Goal: Find specific page/section: Find specific page/section

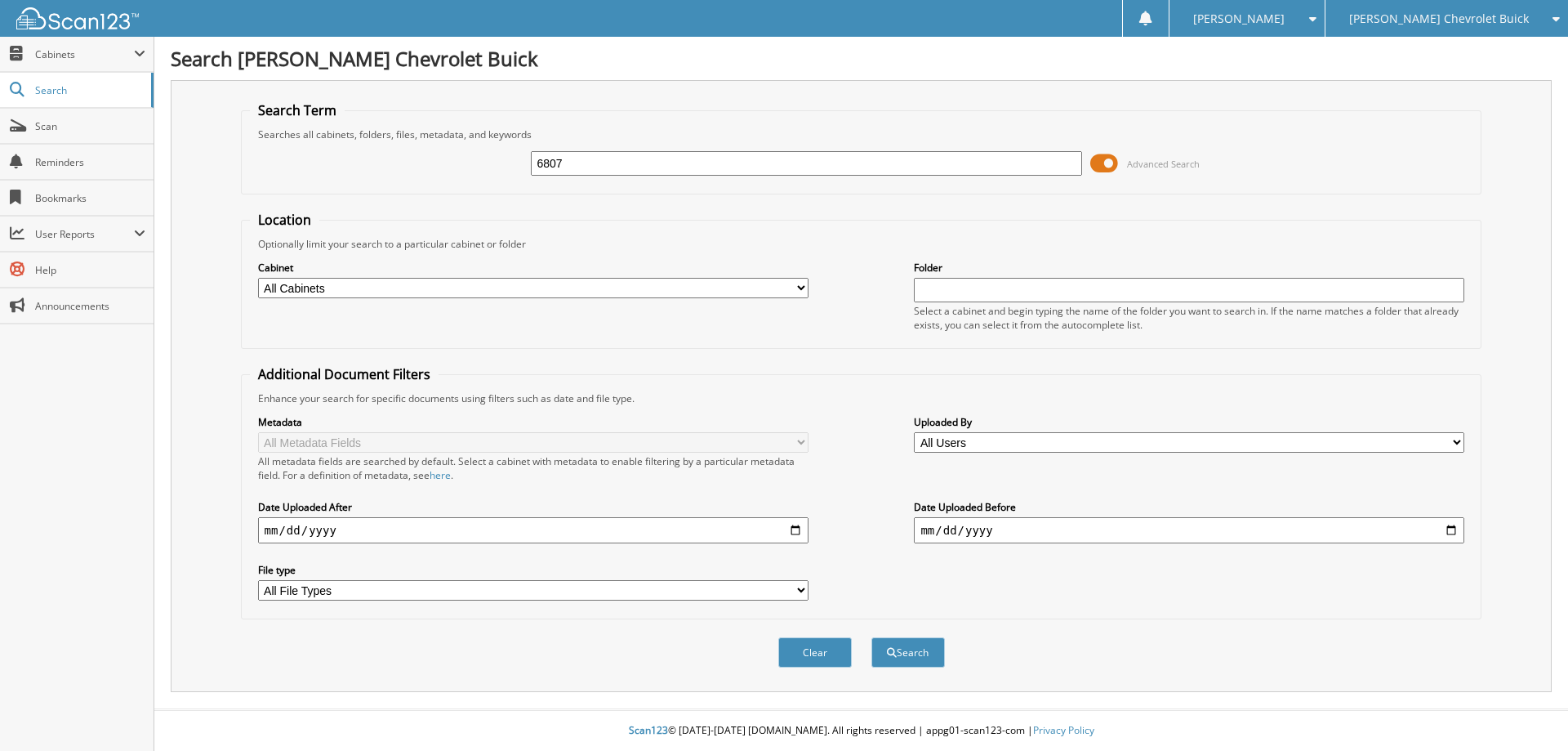
type input "6807"
click at [872, 637] on button "Search" at bounding box center [908, 652] width 73 height 30
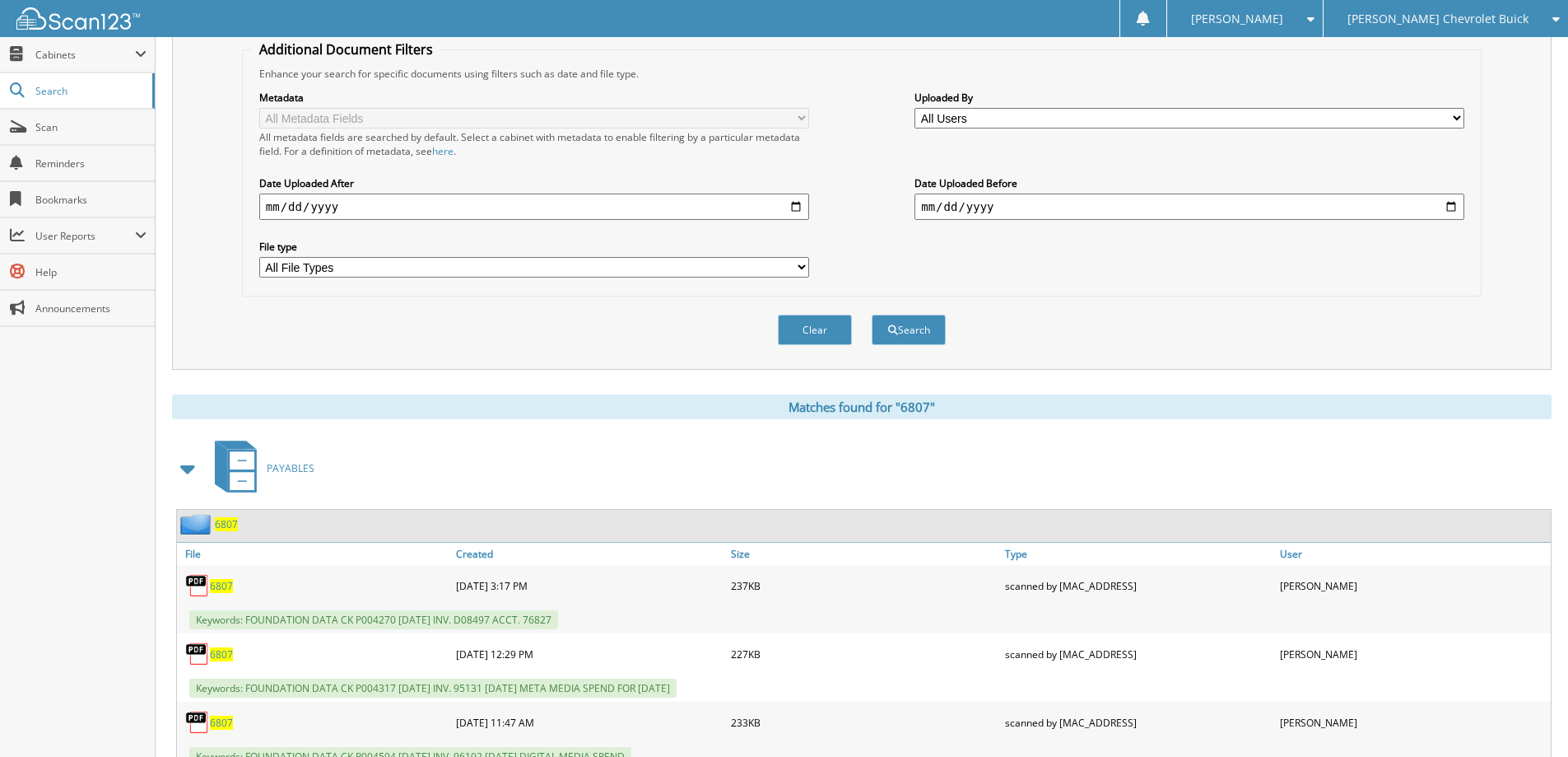
scroll to position [329, 0]
click at [224, 521] on span "6807" at bounding box center [226, 522] width 23 height 14
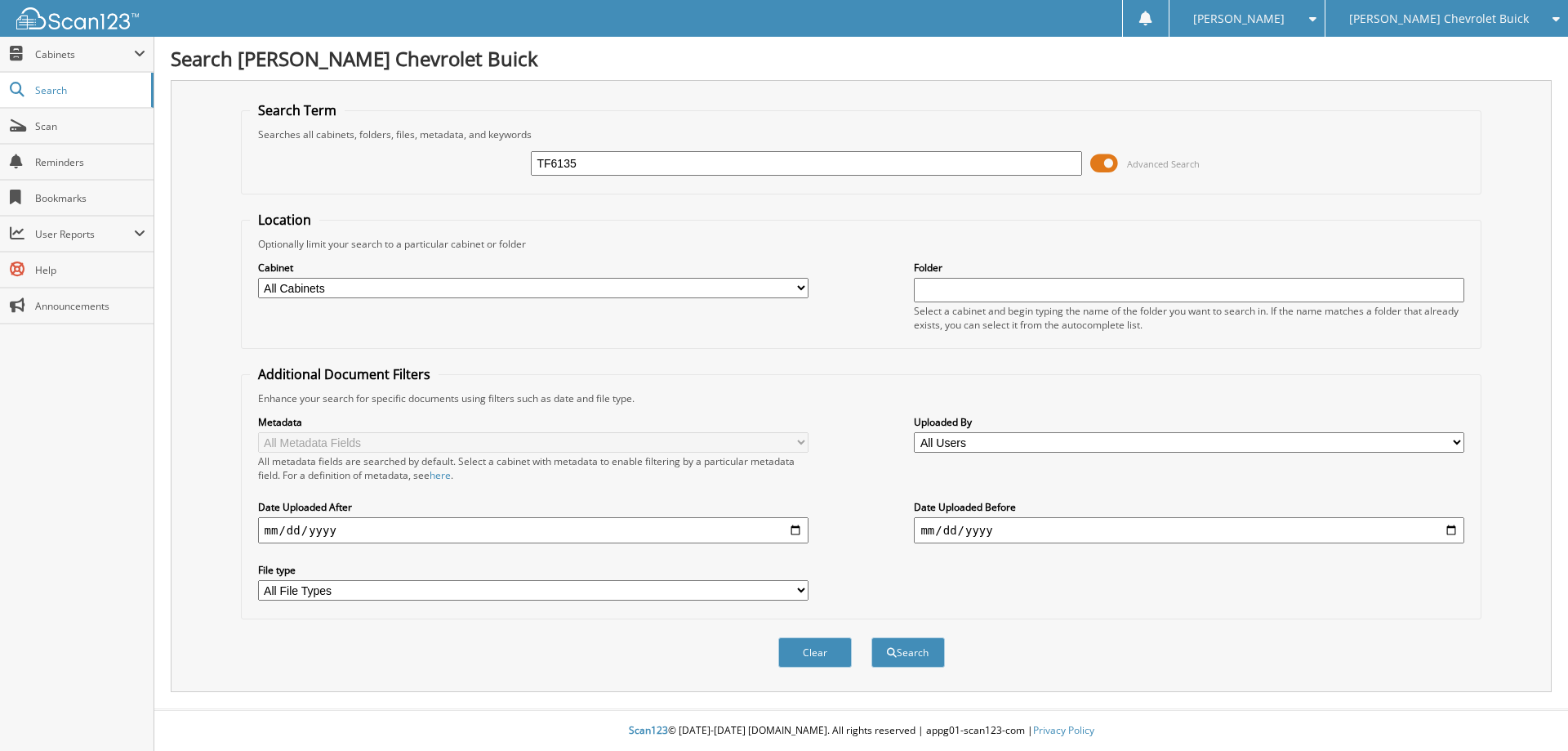
type input "TF6135"
click at [872, 637] on button "Search" at bounding box center [908, 652] width 73 height 30
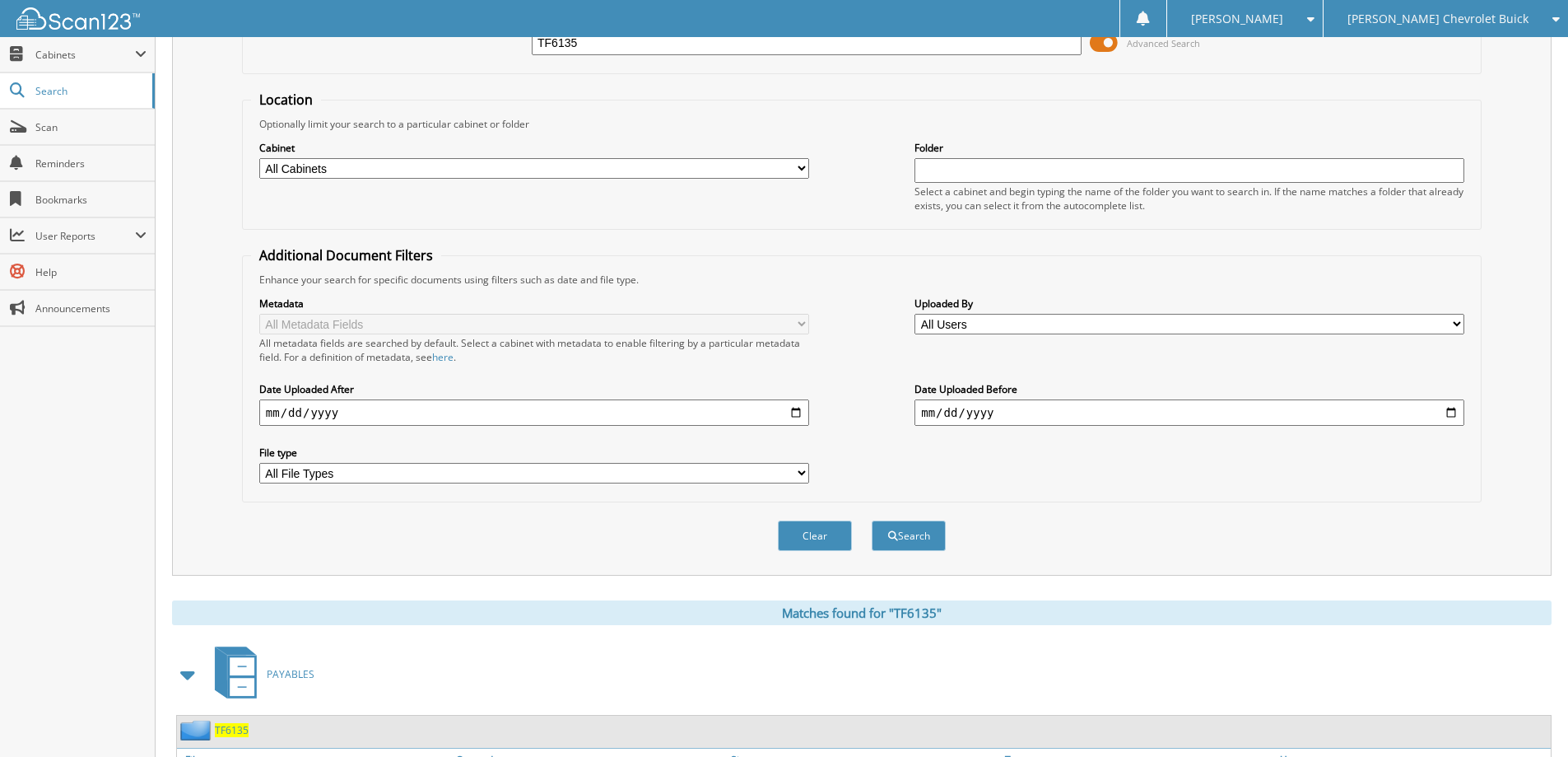
scroll to position [329, 0]
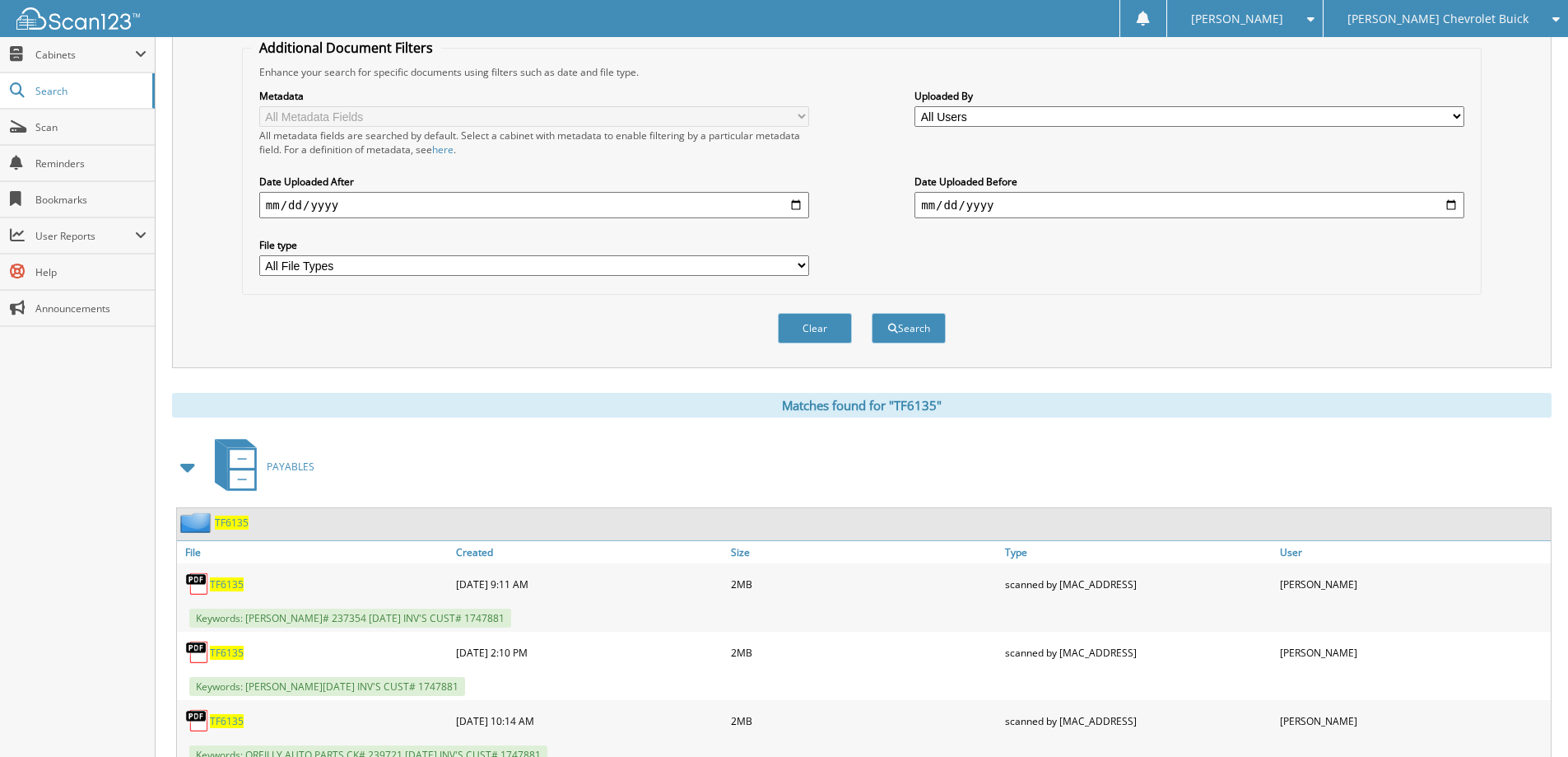
click at [230, 523] on span "TF6135" at bounding box center [232, 522] width 34 height 14
